Goal: Navigation & Orientation: Find specific page/section

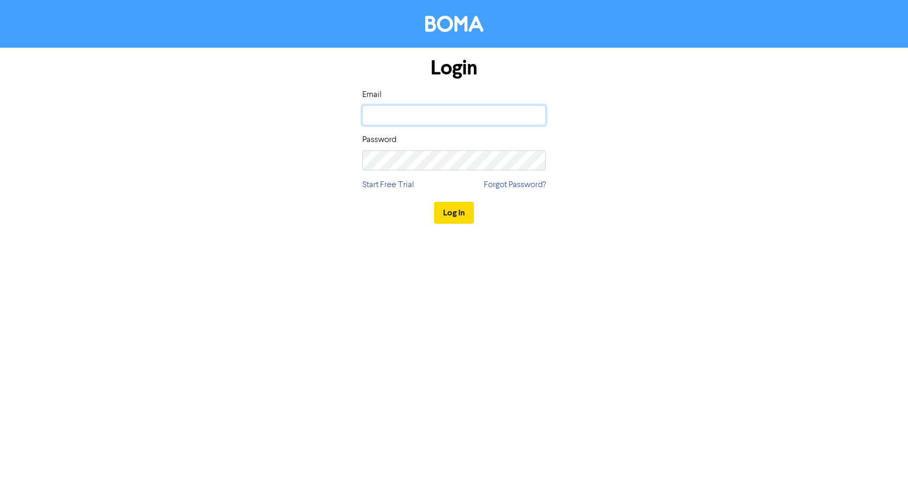
type input "[EMAIL_ADDRESS][DOMAIN_NAME]"
click at [445, 209] on button "Log In" at bounding box center [454, 213] width 40 height 22
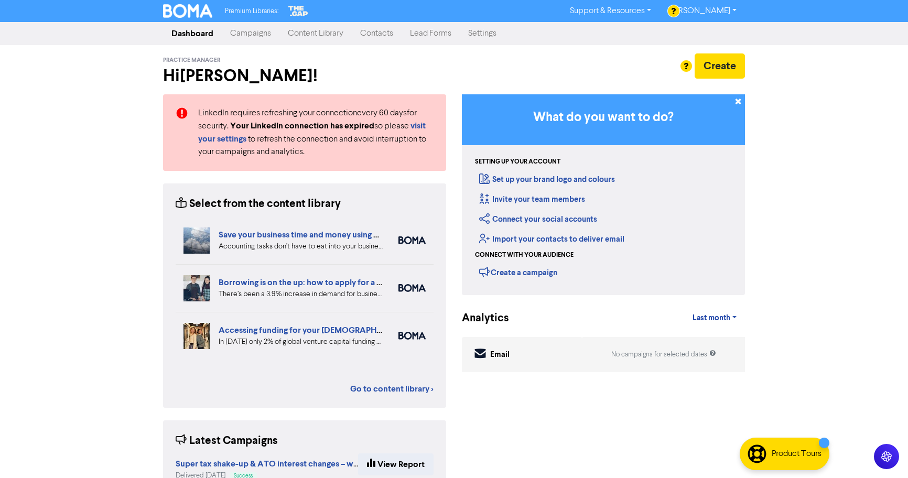
click at [299, 36] on link "Content Library" at bounding box center [315, 33] width 72 height 21
